Goal: Find contact information: Find contact information

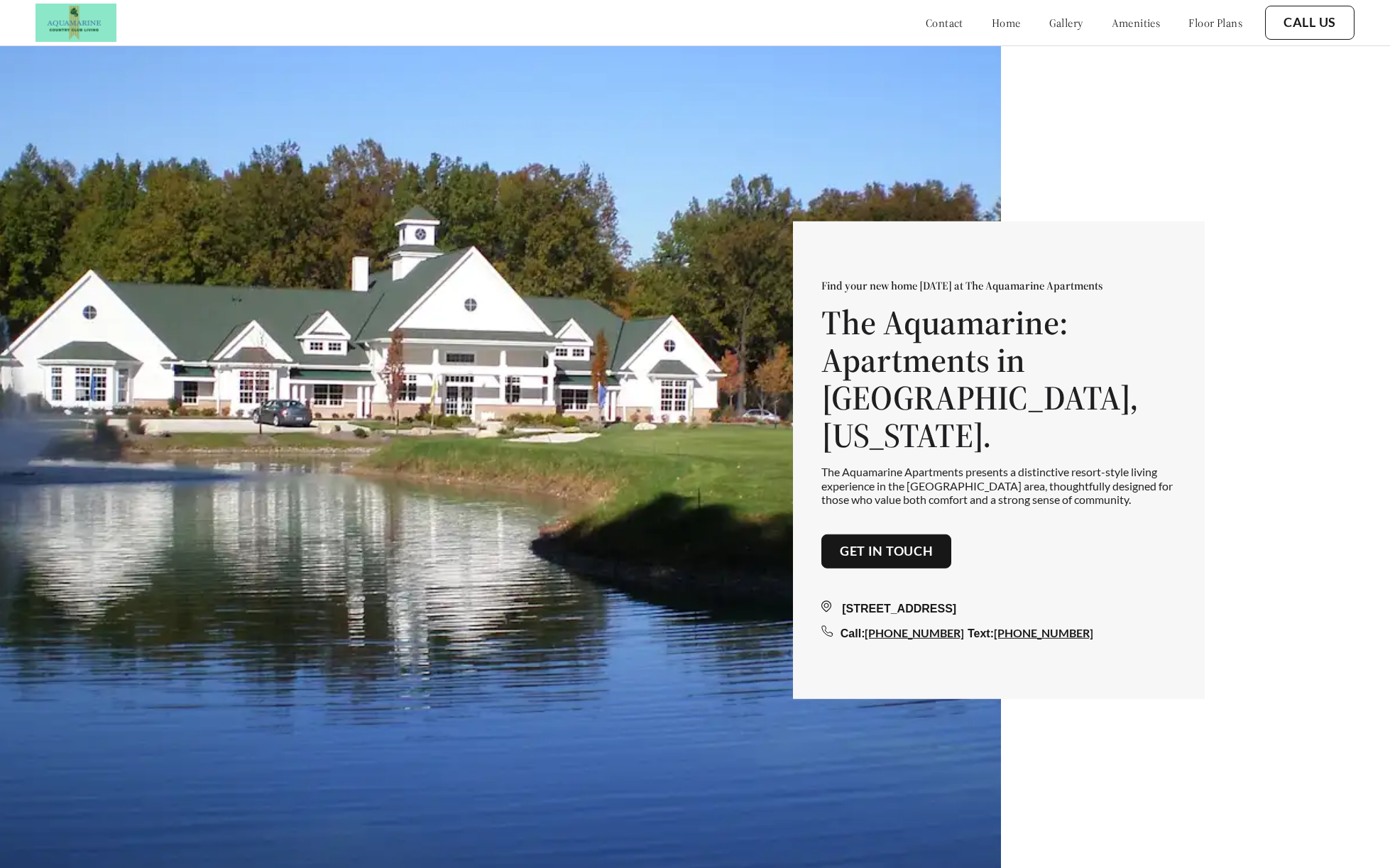
click at [862, 543] on link "Get in touch" at bounding box center [887, 551] width 94 height 16
click at [926, 27] on link "contact" at bounding box center [944, 22] width 37 height 15
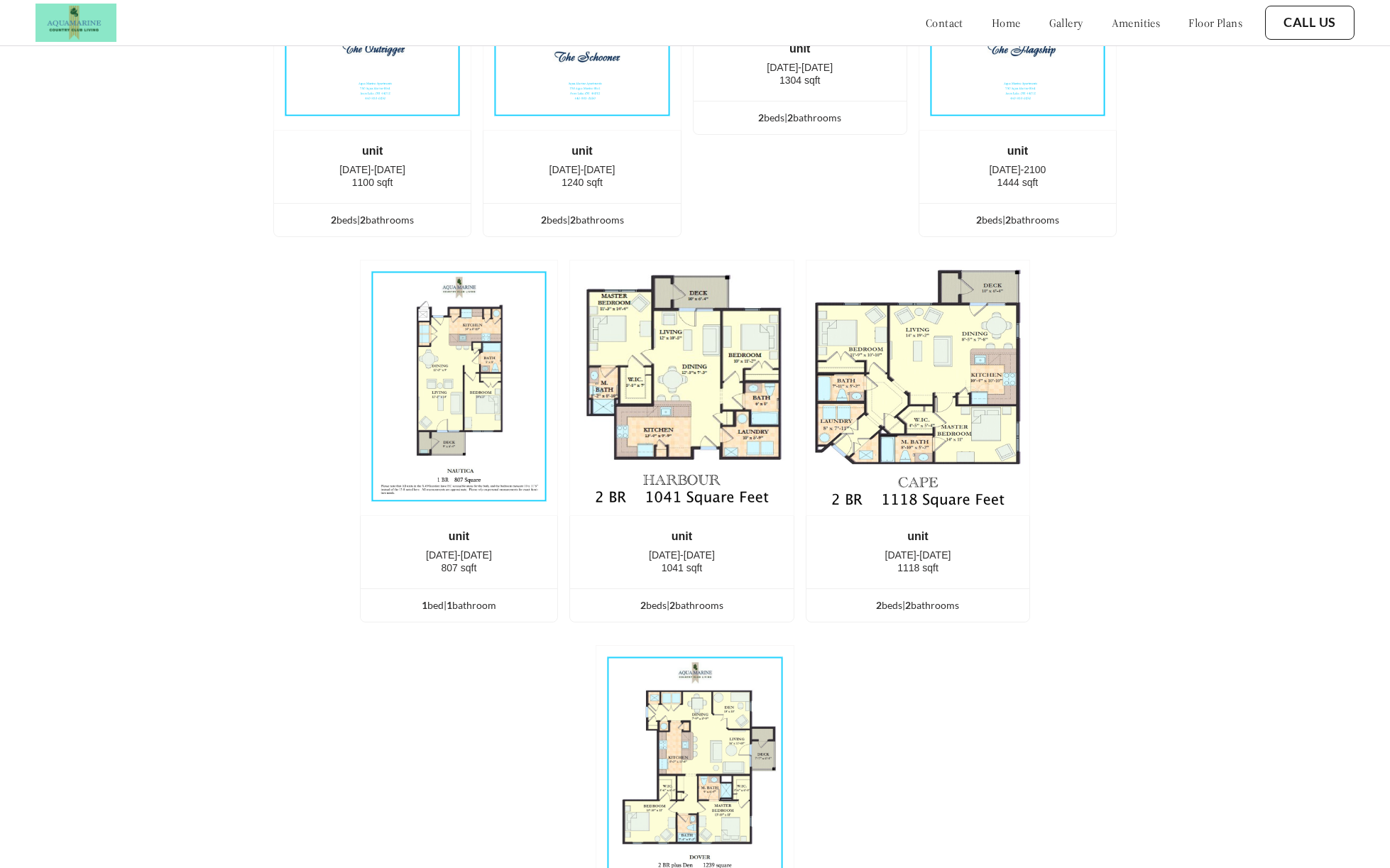
scroll to position [3248, 0]
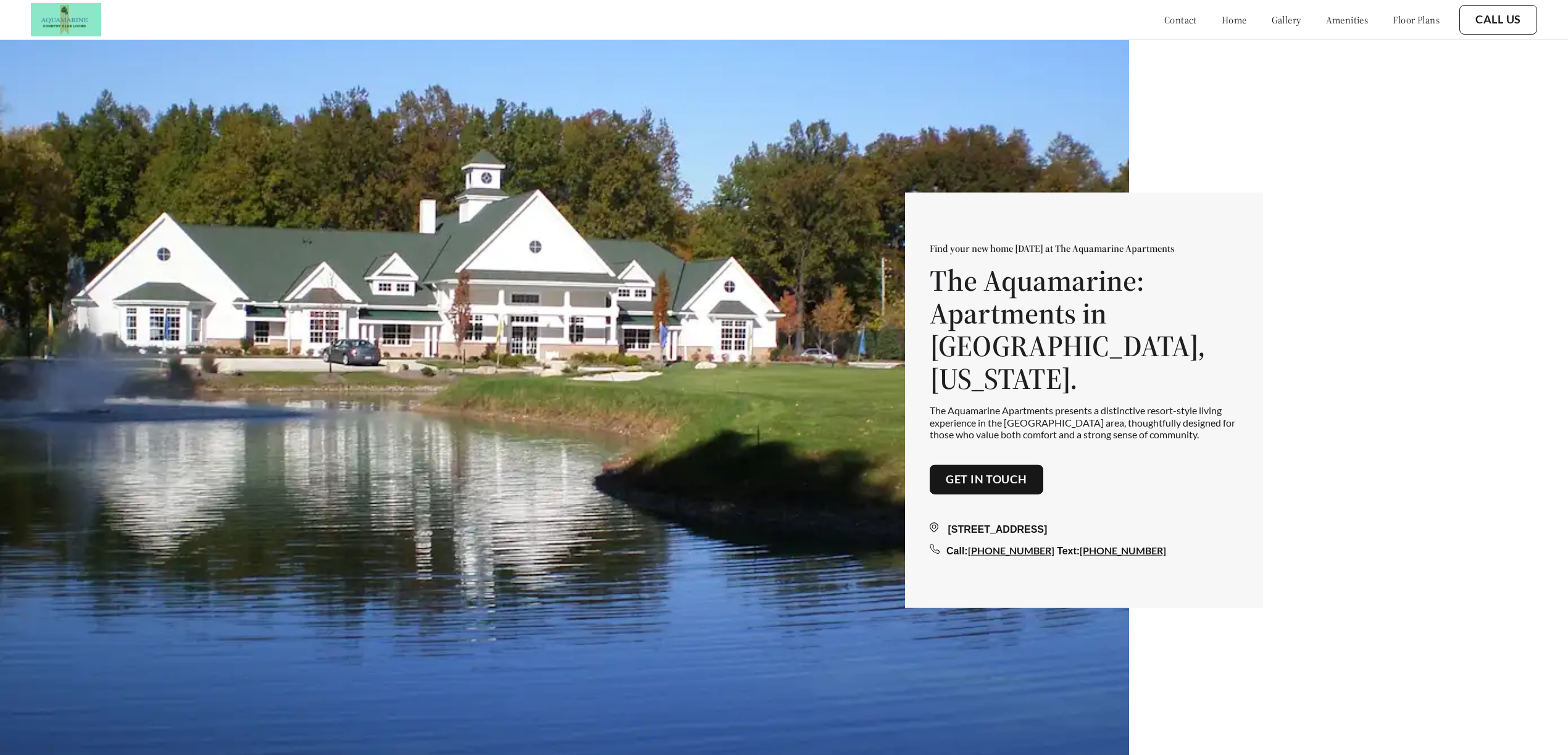
click at [973, 473] on link "Get in touch" at bounding box center [986, 480] width 82 height 14
